Goal: Find specific page/section

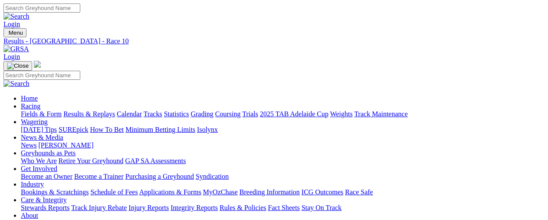
click at [39, 110] on link "Fields & Form" at bounding box center [41, 113] width 41 height 7
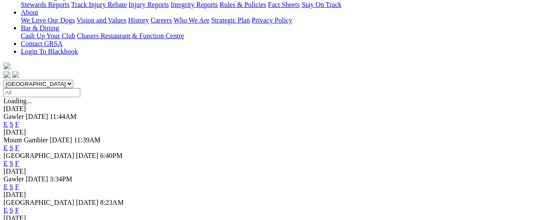
scroll to position [217, 0]
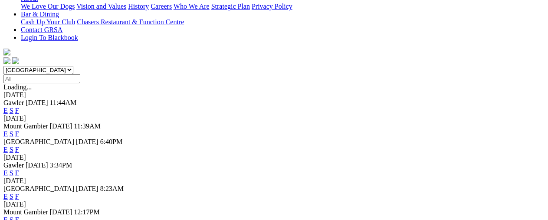
click at [19, 169] on link "F" at bounding box center [17, 172] width 4 height 7
